Goal: Transaction & Acquisition: Purchase product/service

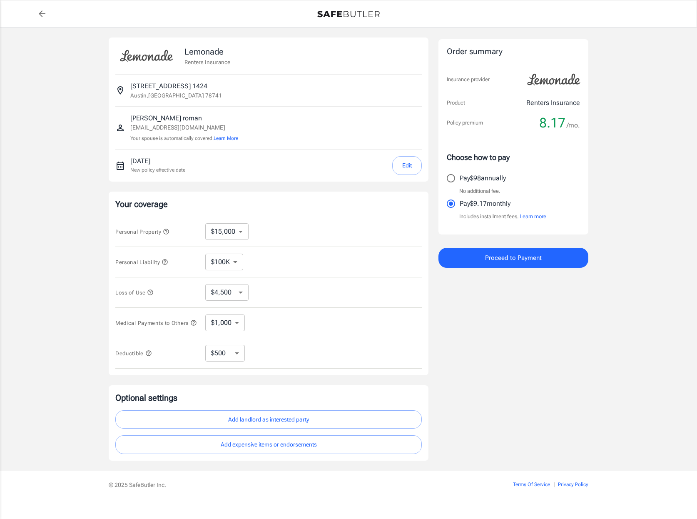
select select "15000"
select select "500"
click at [411, 162] on button "Edit" at bounding box center [407, 165] width 30 height 19
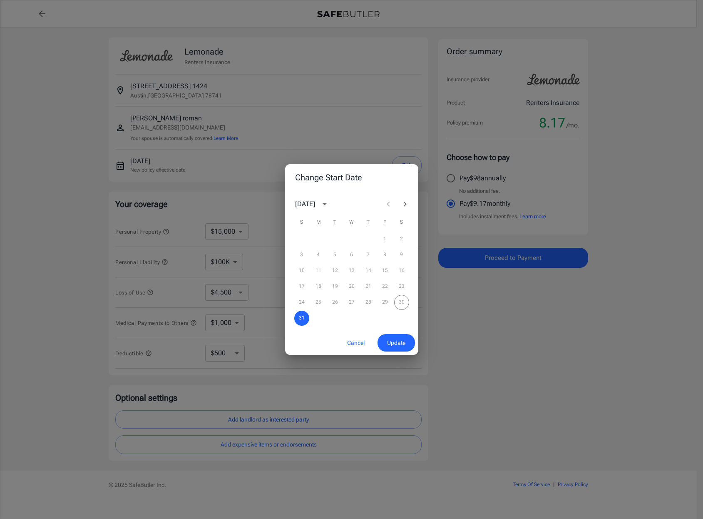
click at [404, 204] on icon "Next month" at bounding box center [405, 204] width 10 height 10
click at [317, 239] on button "1" at bounding box center [318, 239] width 15 height 15
click at [396, 350] on button "Update" at bounding box center [396, 343] width 37 height 18
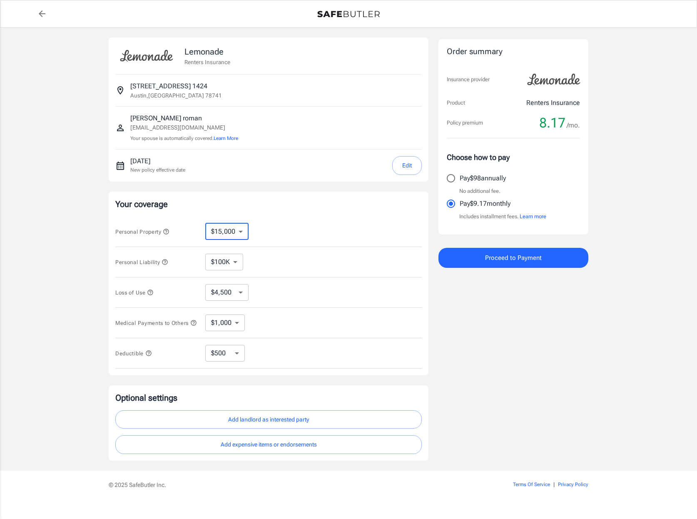
click at [230, 230] on select "$10,000 $15,000 $20,000 $25,000 $30,000 $40,000 $50,000 $100K $150K $200K $250K" at bounding box center [226, 231] width 43 height 17
select select "10000"
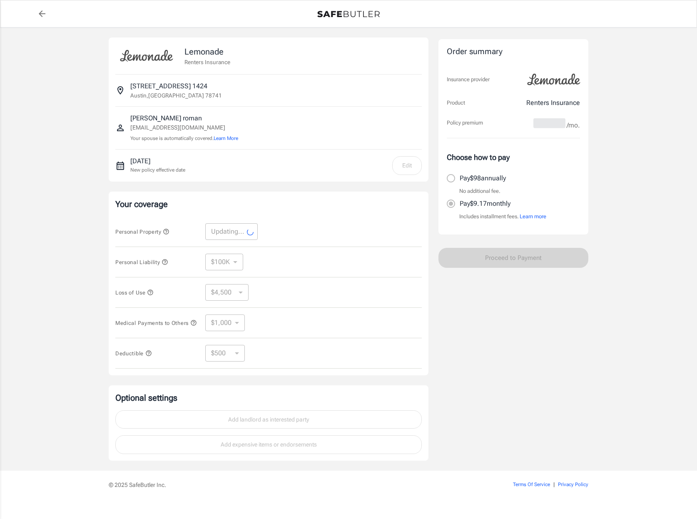
select select "10000"
select select "3000"
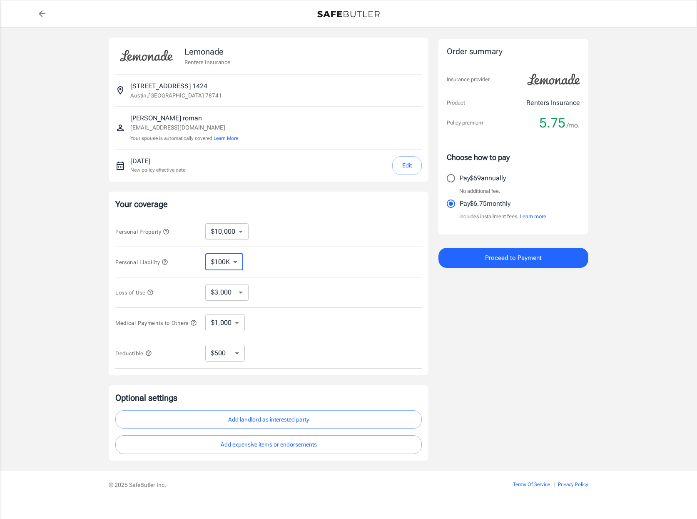
click at [225, 261] on select "$100K $200K $300K $400K $500K" at bounding box center [224, 262] width 38 height 17
click at [300, 252] on div "Personal Liability $100K $200K $300K $400K $500K ​" at bounding box center [268, 262] width 306 height 30
click at [230, 294] on select "$3,000 $6,000 $12,000 $21,000 $36,000 $60,000 $96,000 $153K $198K" at bounding box center [226, 292] width 43 height 17
click at [324, 234] on div "Personal Property $10,000 $15,000 $20,000 $25,000 $30,000 $40,000 $50,000 $100K…" at bounding box center [268, 232] width 306 height 30
click at [228, 328] on select "$1,000 $2,000 $3,000 $4,000 $5,000" at bounding box center [225, 322] width 40 height 17
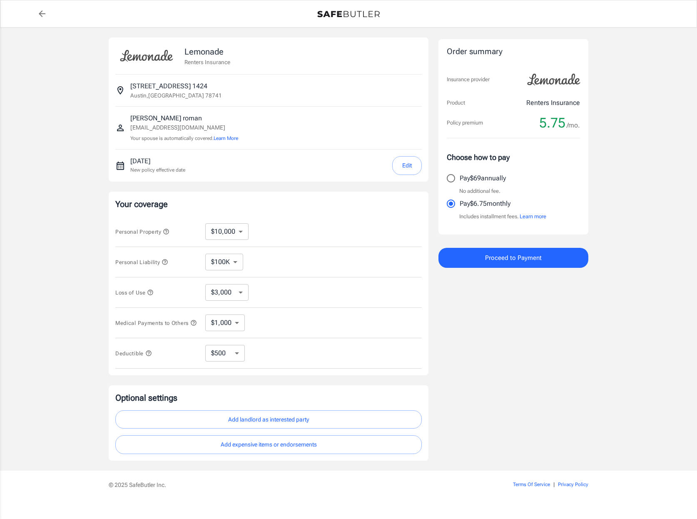
click at [286, 319] on div "Medical Payments to Others $1,000 $2,000 $3,000 $4,000 $5,000 ​" at bounding box center [268, 323] width 306 height 30
click at [524, 259] on span "Proceed to Payment" at bounding box center [513, 257] width 57 height 11
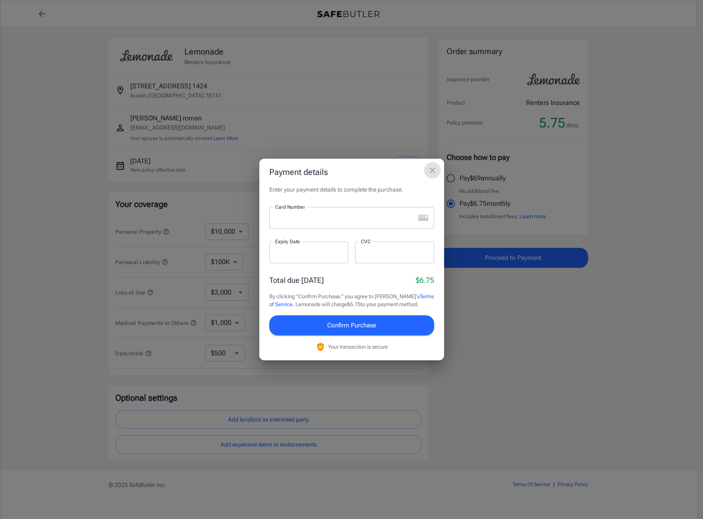
click at [434, 172] on icon "close" at bounding box center [433, 170] width 10 height 10
